Goal: Transaction & Acquisition: Purchase product/service

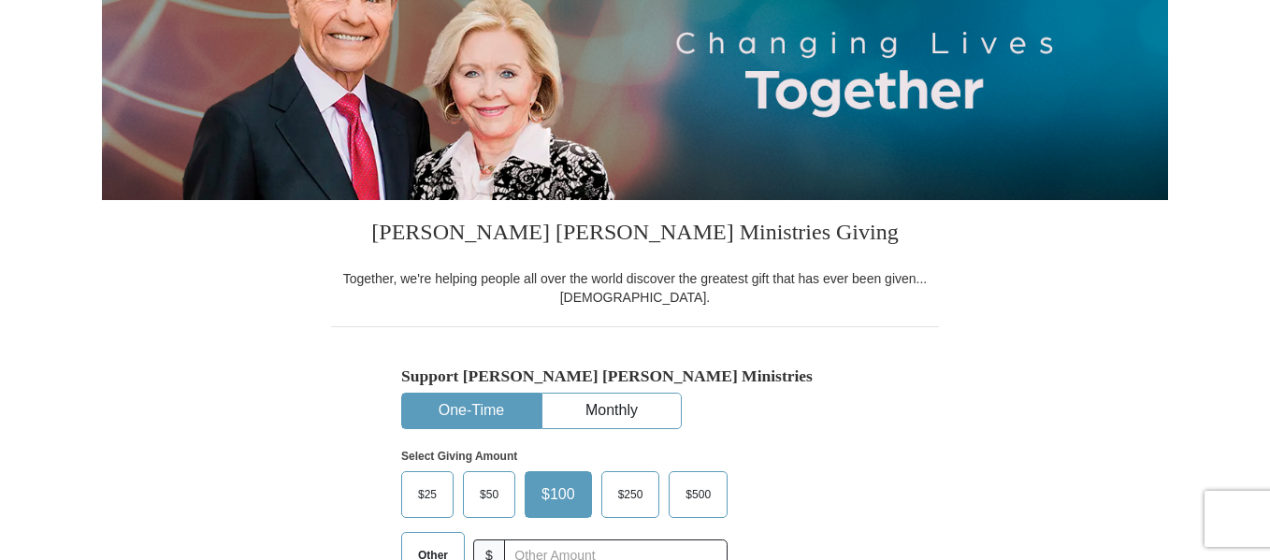
scroll to position [42, 0]
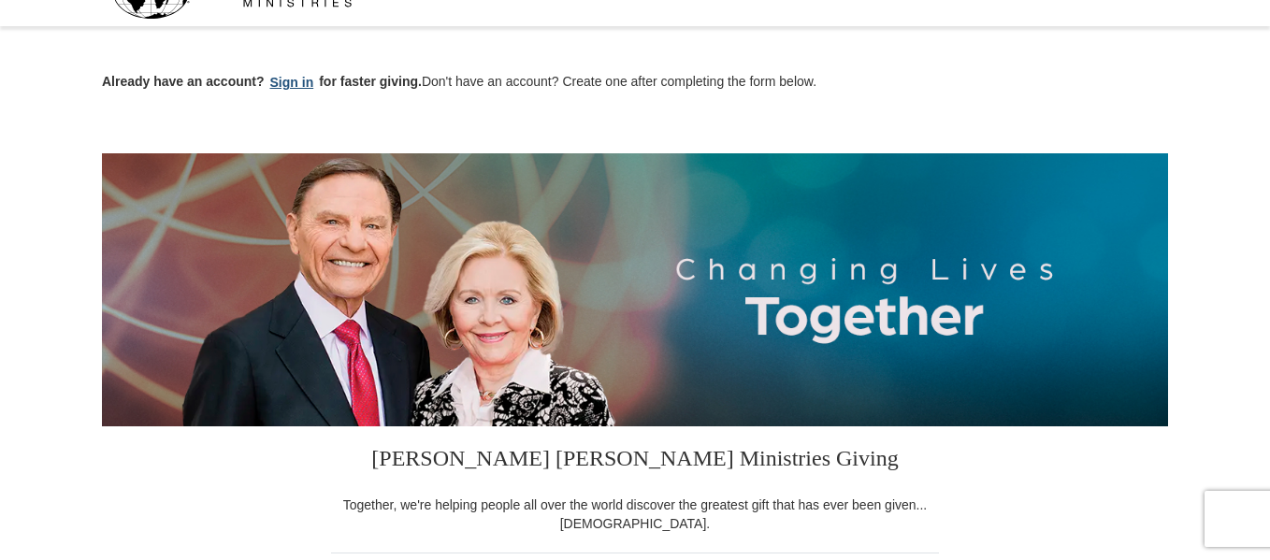
click at [292, 85] on button "Sign in" at bounding box center [292, 83] width 55 height 22
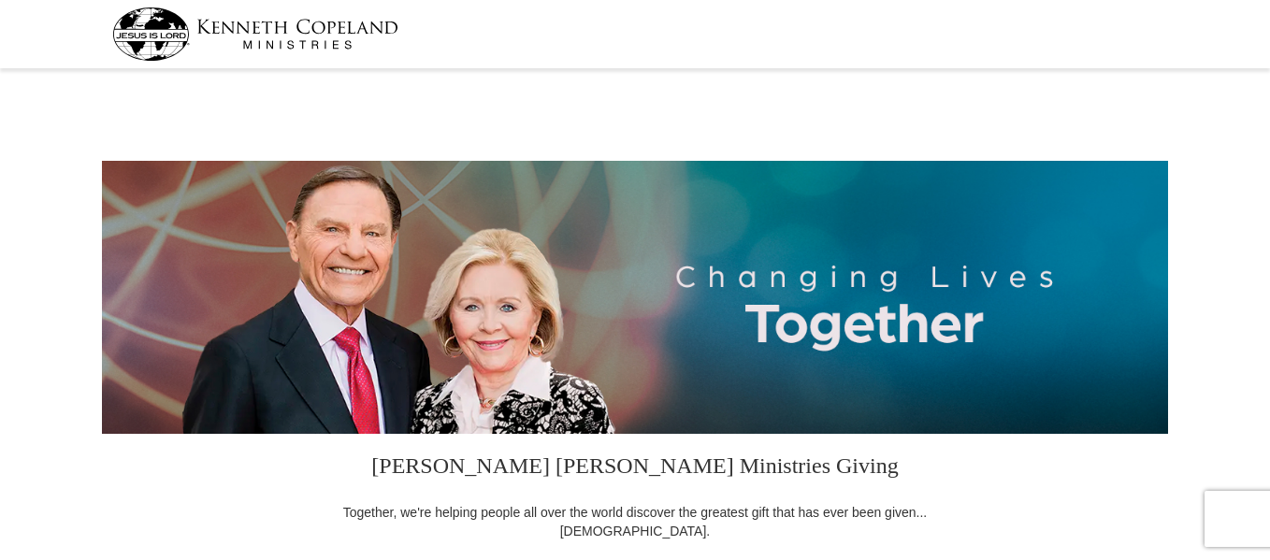
select select "OR"
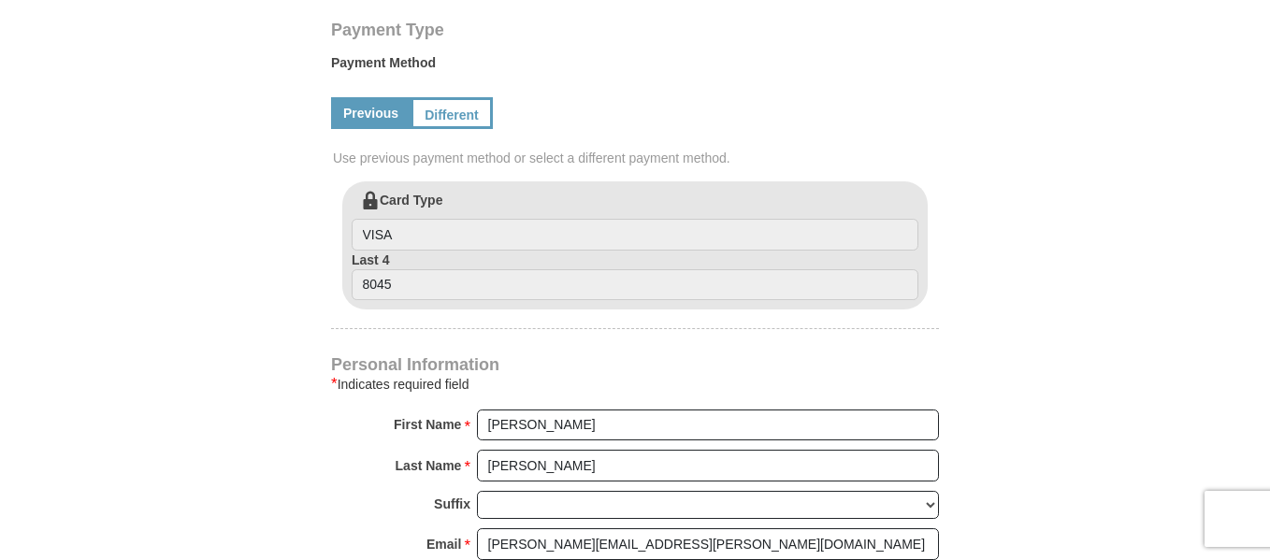
scroll to position [899, 0]
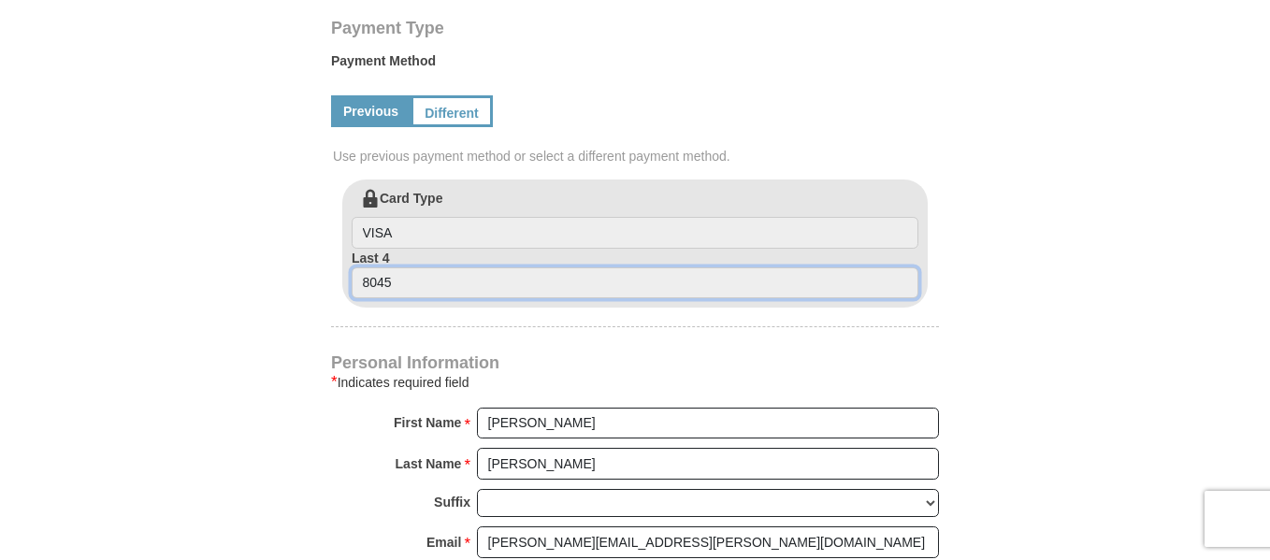
drag, startPoint x: 402, startPoint y: 280, endPoint x: 330, endPoint y: 277, distance: 72.1
click at [331, 277] on div "Card Type VISA Last 4 8045" at bounding box center [635, 244] width 608 height 128
click at [403, 283] on input "8045" at bounding box center [635, 283] width 567 height 32
click at [402, 280] on input "8045" at bounding box center [635, 283] width 567 height 32
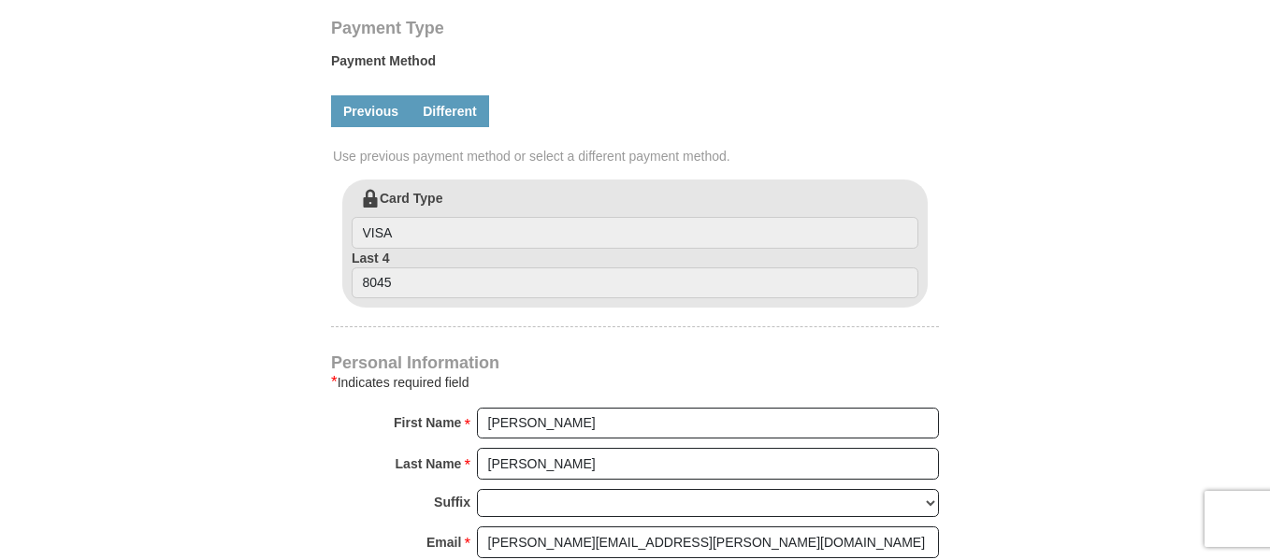
click at [450, 108] on link "Different" at bounding box center [449, 111] width 79 height 32
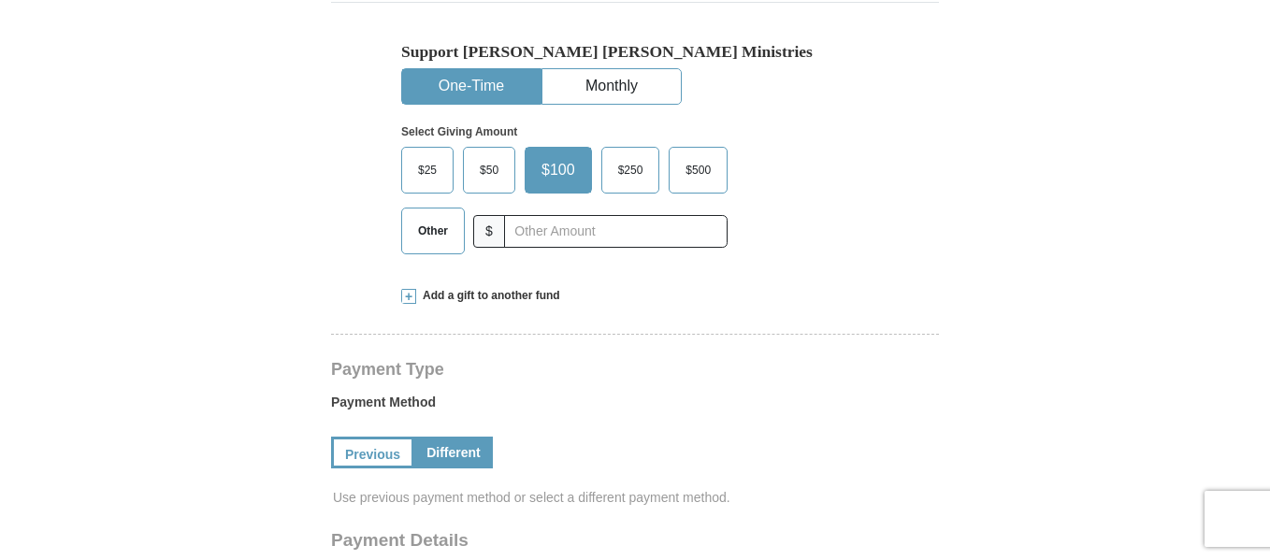
scroll to position [539, 0]
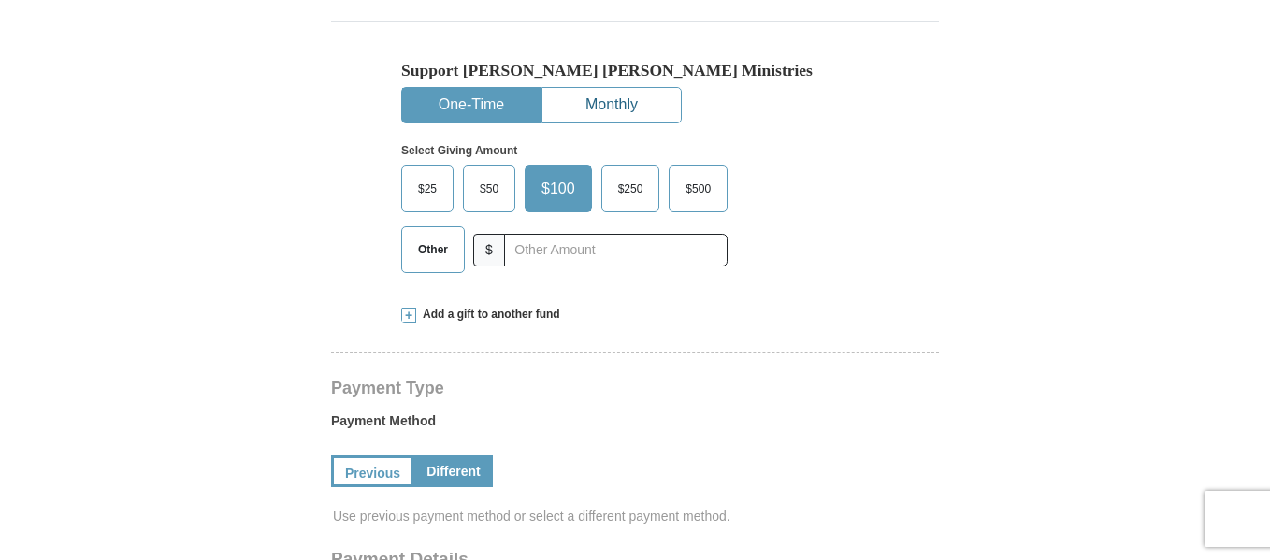
click at [621, 104] on button "Monthly" at bounding box center [611, 105] width 138 height 35
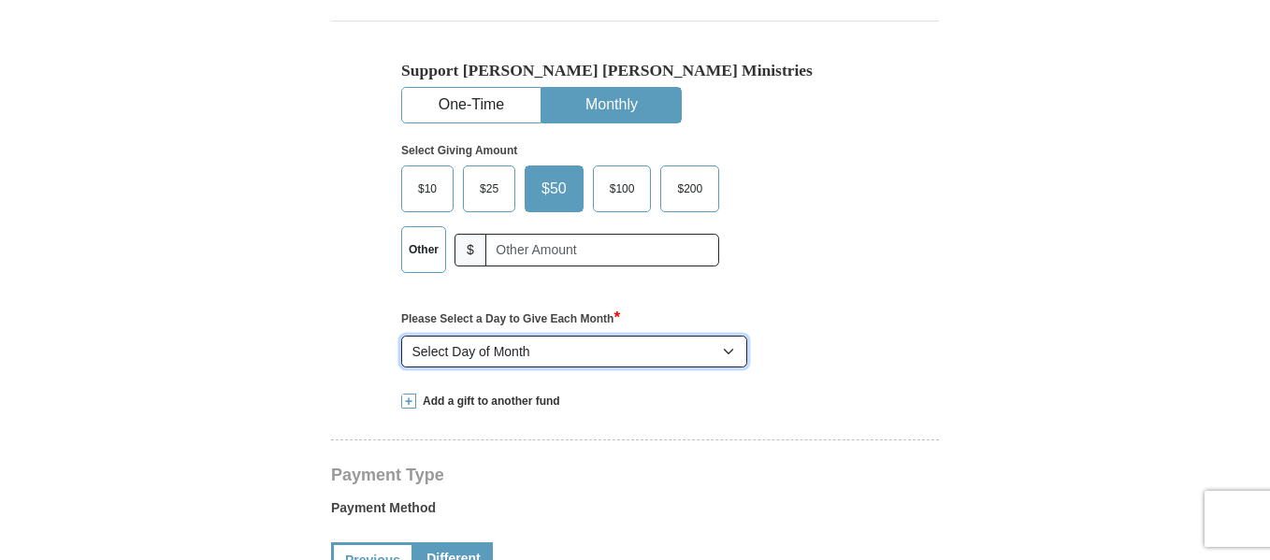
click at [731, 345] on select "Select Day of Month 1 2 3 4 5 6 7 8 9 10 11 12 13 14 15 16 17 18 19 20 21 22 23…" at bounding box center [574, 352] width 346 height 32
select select "15"
click at [401, 336] on select "Select Day of Month 1 2 3 4 5 6 7 8 9 10 11 12 13 14 15 16 17 18 19 20 21 22 23…" at bounding box center [574, 352] width 346 height 32
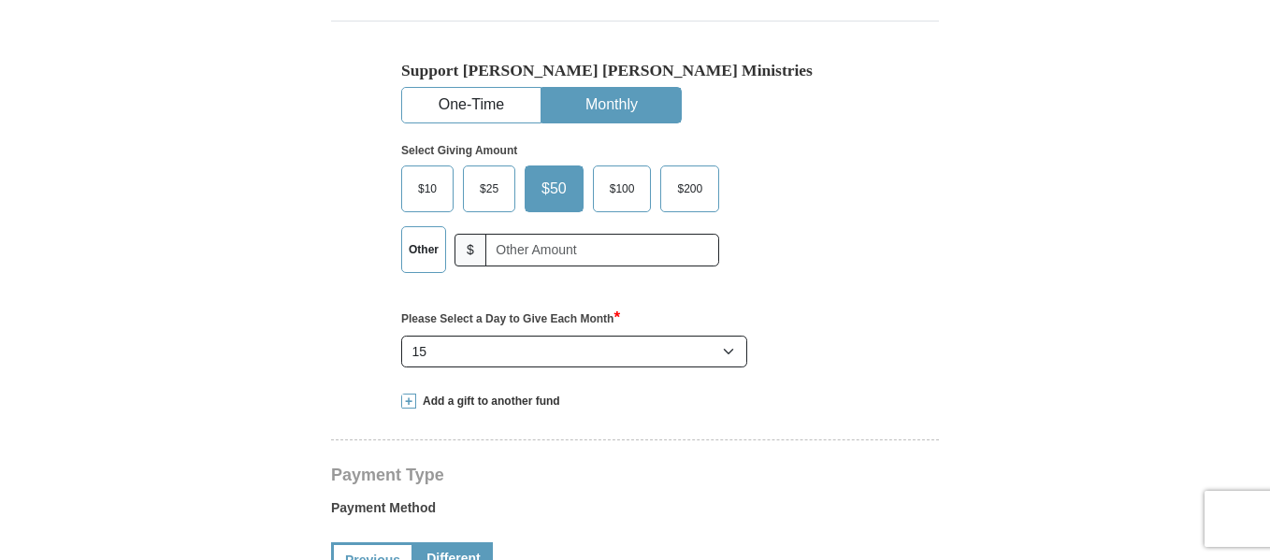
click at [622, 183] on span "$100" at bounding box center [622, 189] width 44 height 28
click at [0, 0] on input "$100" at bounding box center [0, 0] width 0 height 0
click at [426, 250] on label "Other" at bounding box center [423, 249] width 43 height 45
click at [0, 0] on input "Other" at bounding box center [0, 0] width 0 height 0
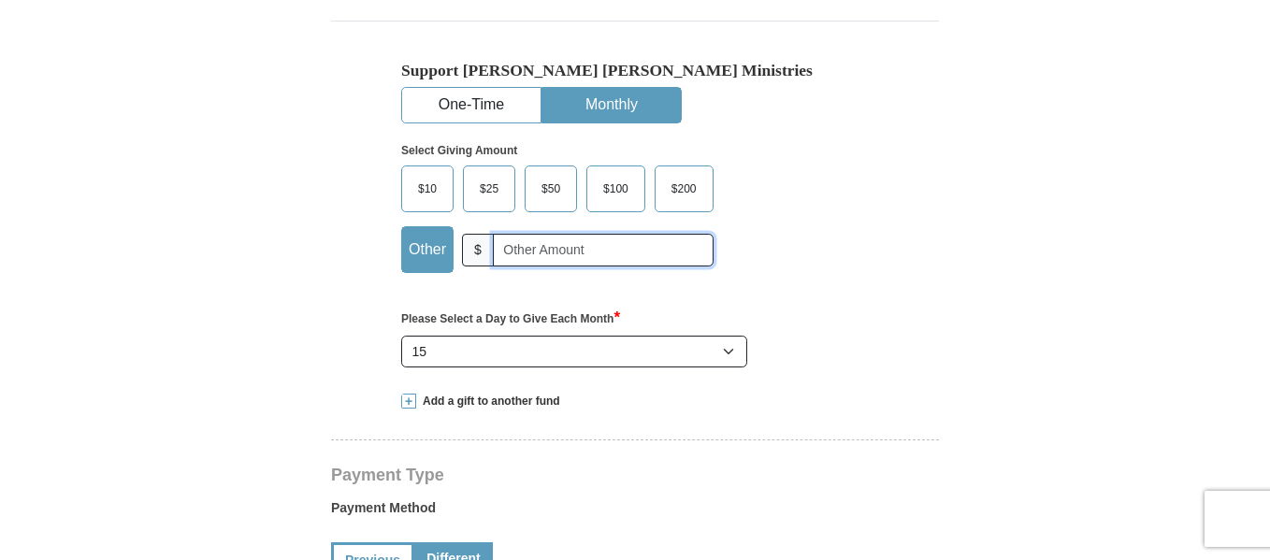
click at [523, 244] on input "text" at bounding box center [603, 250] width 221 height 33
type input "75"
click at [923, 295] on div "Support [PERSON_NAME] [PERSON_NAME] Ministries One-Time Monthly Select Giving A…" at bounding box center [635, 197] width 608 height 353
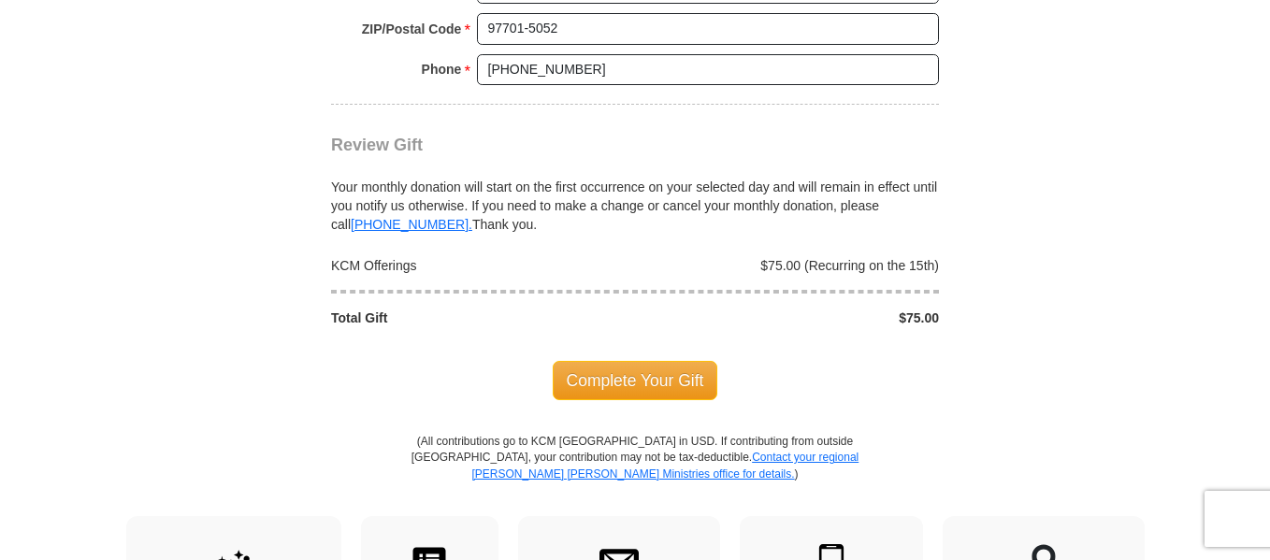
scroll to position [1950, 0]
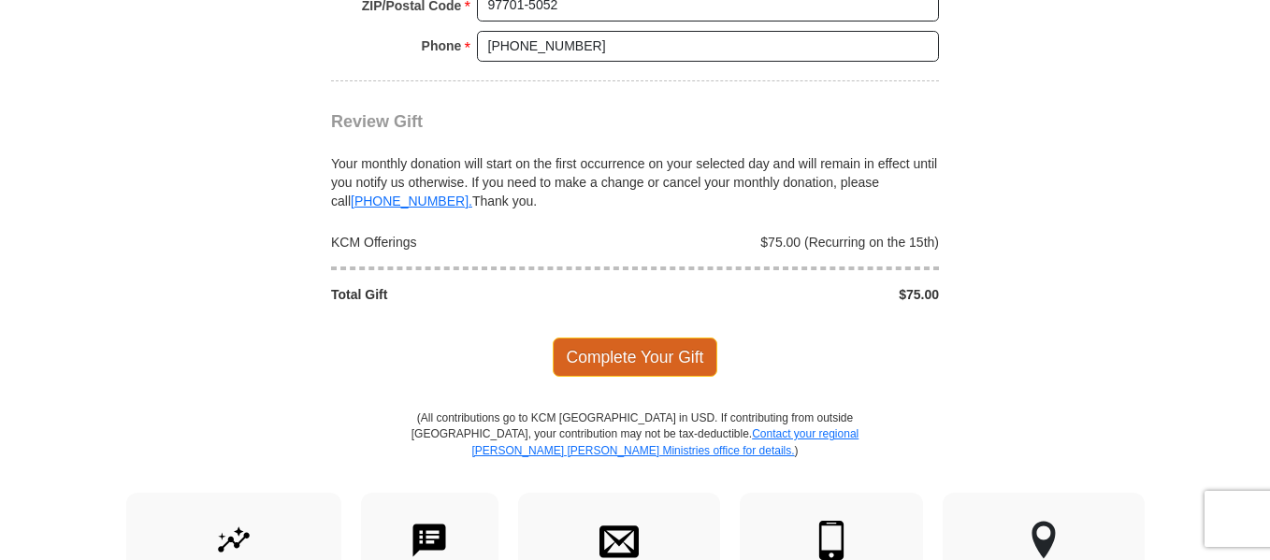
click at [656, 357] on span "Complete Your Gift" at bounding box center [635, 357] width 165 height 39
